Goal: Information Seeking & Learning: Learn about a topic

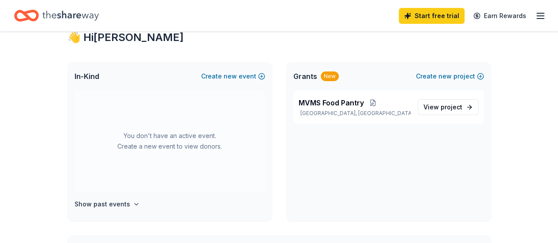
scroll to position [18, 0]
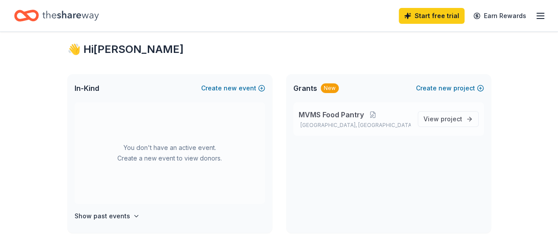
click at [354, 117] on span "MVMS Food Pantry" at bounding box center [331, 114] width 65 height 11
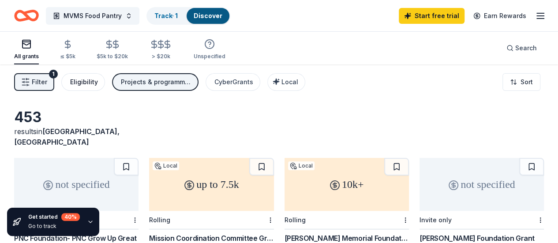
click at [95, 85] on div "Eligibility" at bounding box center [84, 82] width 28 height 11
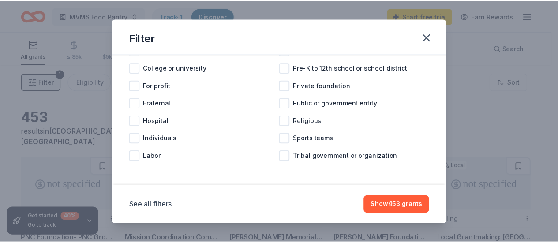
scroll to position [70, 0]
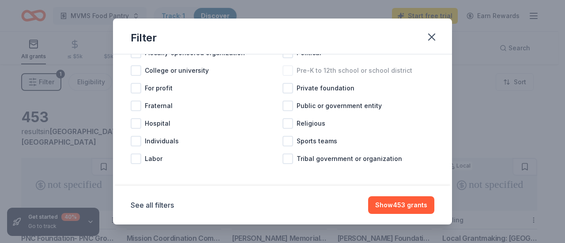
click at [320, 67] on span "Pre-K to 12th school or school district" at bounding box center [355, 70] width 116 height 11
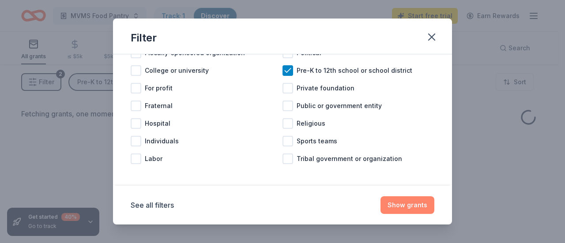
click at [412, 210] on button "Show grants" at bounding box center [407, 205] width 54 height 18
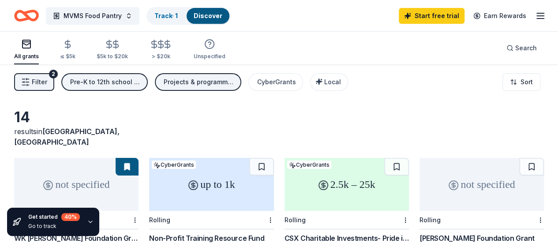
click at [47, 83] on span "Filter" at bounding box center [39, 82] width 15 height 11
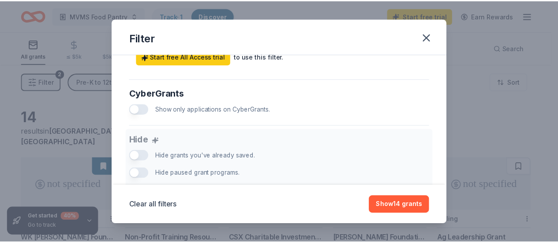
scroll to position [626, 0]
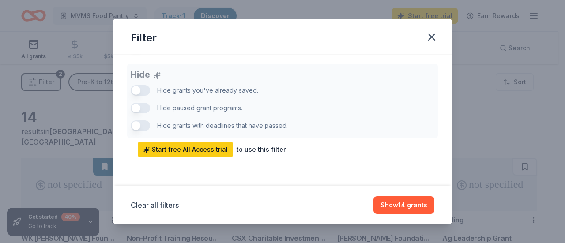
click at [500, 114] on div "Filter Causes Cause filter has moved to your project settings Click edit projec…" at bounding box center [282, 121] width 565 height 243
